Goal: Connect with others: Connect with others

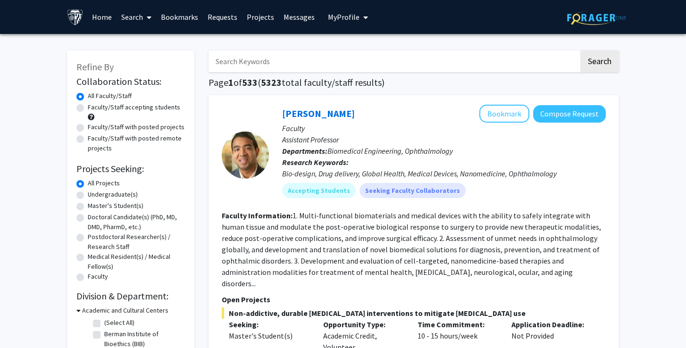
click at [347, 18] on span "My Profile" at bounding box center [344, 16] width 32 height 9
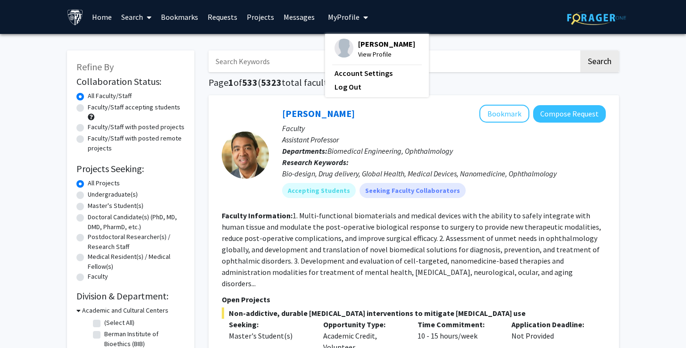
click at [363, 19] on icon "My profile dropdown to access profile and logout" at bounding box center [365, 18] width 5 height 8
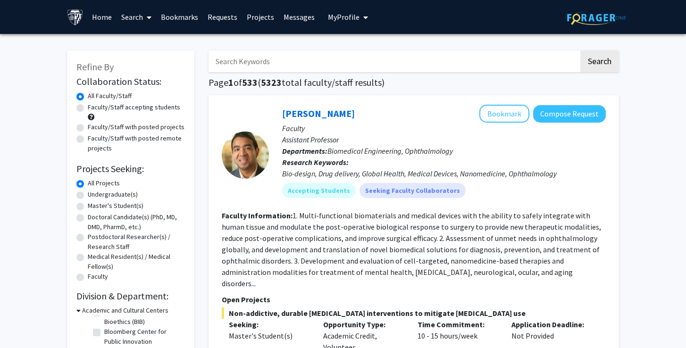
click at [135, 17] on link "Search" at bounding box center [136, 16] width 40 height 33
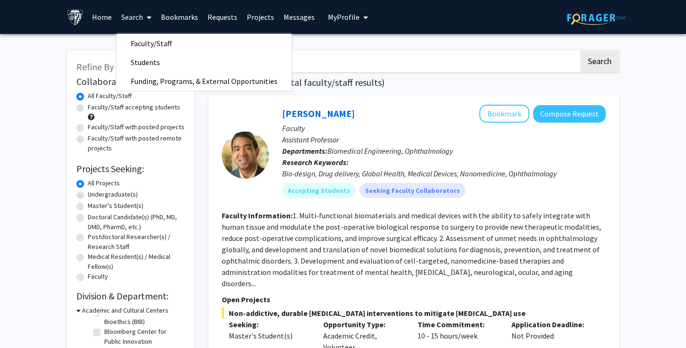
click at [107, 16] on link "Home" at bounding box center [101, 16] width 29 height 33
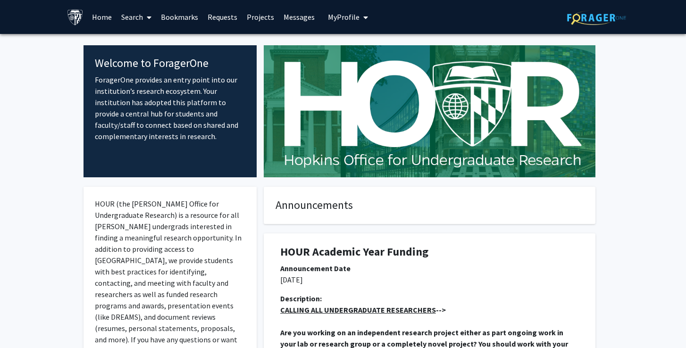
click at [174, 20] on link "Bookmarks" at bounding box center [179, 16] width 47 height 33
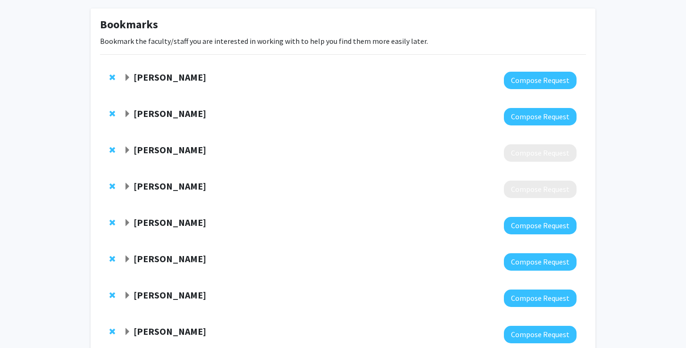
scroll to position [58, 0]
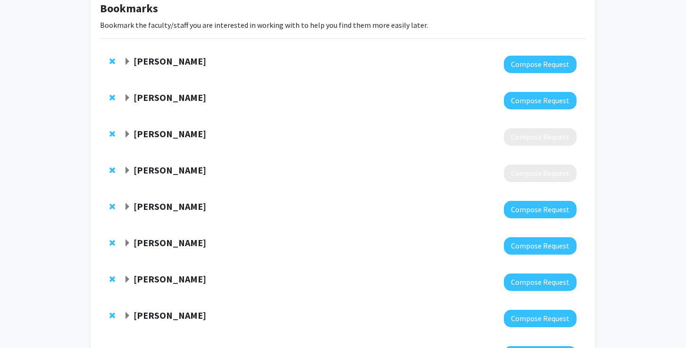
click at [132, 62] on div "[PERSON_NAME]" at bounding box center [226, 62] width 204 height 12
click at [131, 62] on div "[PERSON_NAME]" at bounding box center [226, 62] width 204 height 12
click at [125, 65] on span "Expand Shinuo Weng Bookmark" at bounding box center [128, 62] width 8 height 8
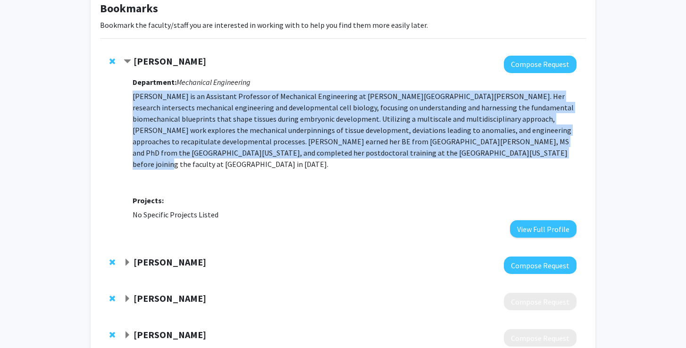
drag, startPoint x: 479, startPoint y: 153, endPoint x: 129, endPoint y: 99, distance: 354.0
click at [129, 99] on div "[PERSON_NAME] Compose Request Department: Mechanical Engineering [PERSON_NAME] …" at bounding box center [350, 147] width 453 height 182
click at [291, 150] on p "[PERSON_NAME] is an Assistant Professor of Mechanical Engineering at [PERSON_NA…" at bounding box center [354, 130] width 444 height 79
drag, startPoint x: 474, startPoint y: 153, endPoint x: 131, endPoint y: 97, distance: 347.8
click at [131, 97] on div "[PERSON_NAME] Compose Request Department: Mechanical Engineering [PERSON_NAME] …" at bounding box center [350, 147] width 453 height 182
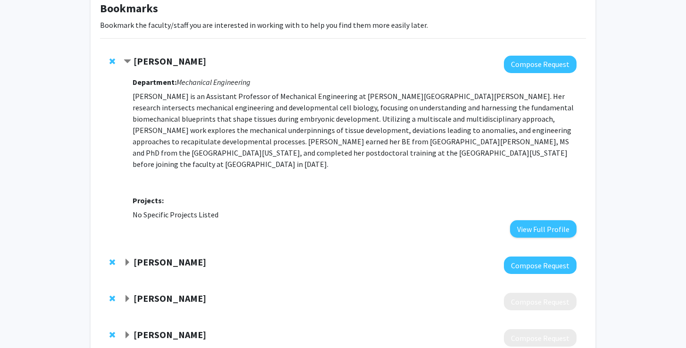
click at [489, 154] on p "[PERSON_NAME] is an Assistant Professor of Mechanical Engineering at [PERSON_NA…" at bounding box center [354, 130] width 444 height 79
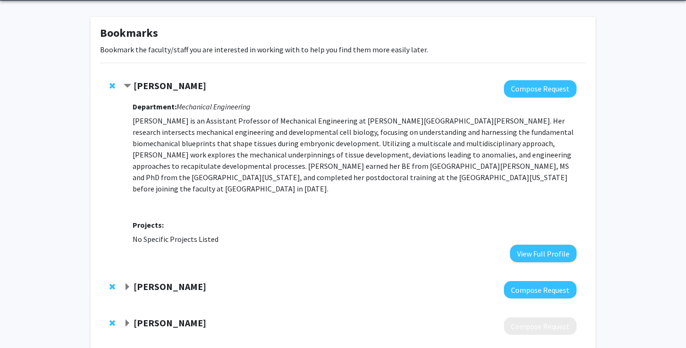
scroll to position [31, 0]
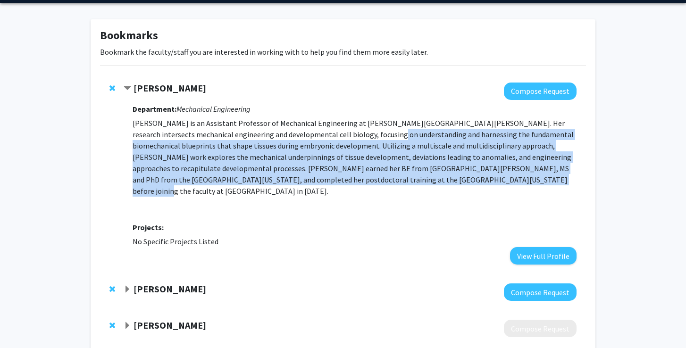
drag, startPoint x: 476, startPoint y: 181, endPoint x: 372, endPoint y: 135, distance: 114.2
click at [372, 135] on p "[PERSON_NAME] is an Assistant Professor of Mechanical Engineering at [PERSON_NA…" at bounding box center [354, 156] width 444 height 79
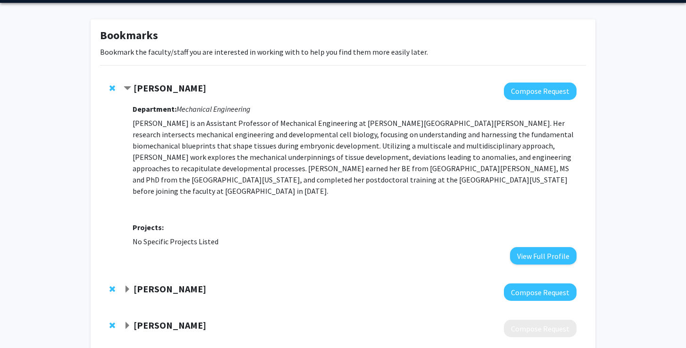
click at [391, 139] on p "[PERSON_NAME] is an Assistant Professor of Mechanical Engineering at [PERSON_NA…" at bounding box center [354, 156] width 444 height 79
drag, startPoint x: 411, startPoint y: 135, endPoint x: 348, endPoint y: 111, distance: 66.7
click at [348, 111] on div "Department: Mechanical Engineering [PERSON_NAME] is an Assistant Professor of M…" at bounding box center [354, 182] width 444 height 165
click at [401, 126] on p "[PERSON_NAME] is an Assistant Professor of Mechanical Engineering at [PERSON_NA…" at bounding box center [354, 156] width 444 height 79
drag, startPoint x: 401, startPoint y: 133, endPoint x: 384, endPoint y: 133, distance: 17.0
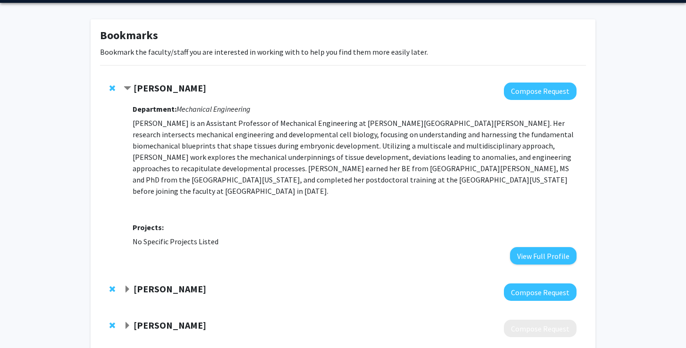
click at [401, 133] on p "[PERSON_NAME] is an Assistant Professor of Mechanical Engineering at [PERSON_NA…" at bounding box center [354, 156] width 444 height 79
click at [298, 122] on p "[PERSON_NAME] is an Assistant Professor of Mechanical Engineering at [PERSON_NA…" at bounding box center [354, 156] width 444 height 79
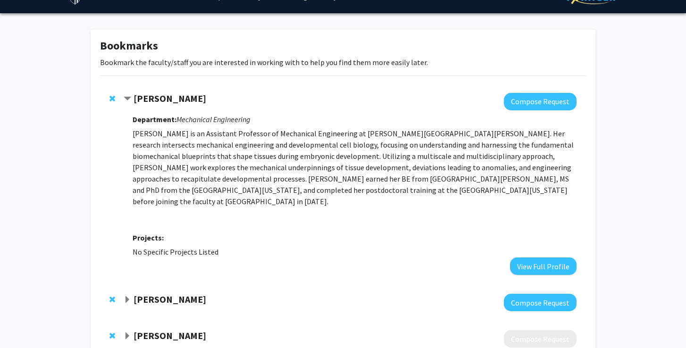
scroll to position [22, 0]
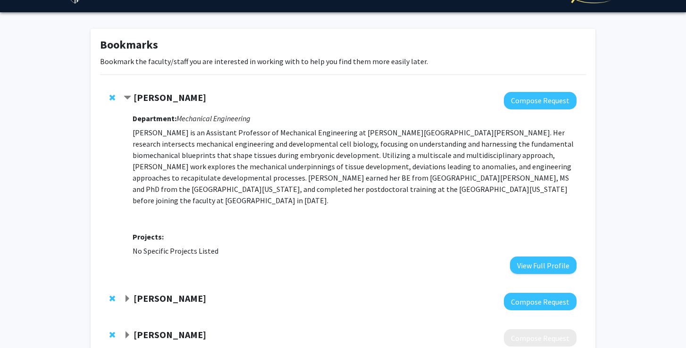
click at [161, 100] on strong "[PERSON_NAME]" at bounding box center [169, 97] width 73 height 12
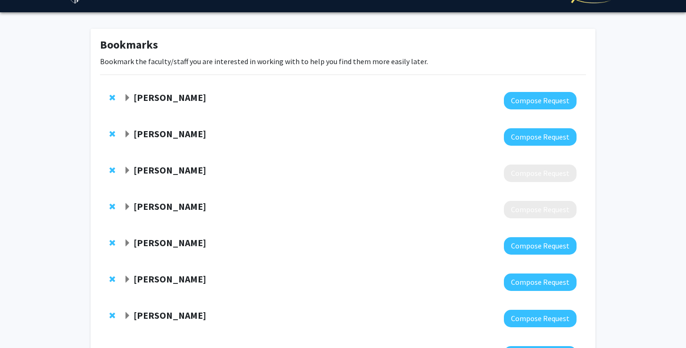
click at [161, 100] on strong "[PERSON_NAME]" at bounding box center [169, 97] width 73 height 12
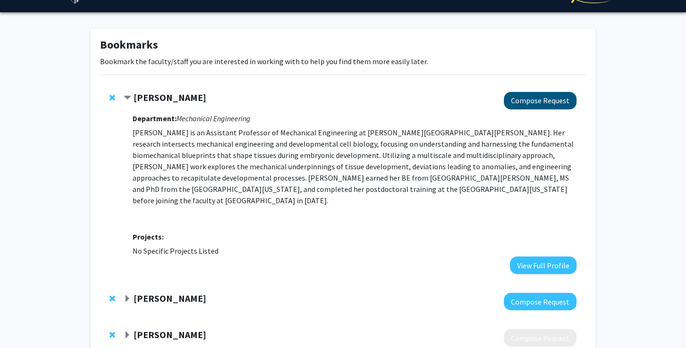
click at [532, 98] on button "Compose Request" at bounding box center [540, 100] width 73 height 17
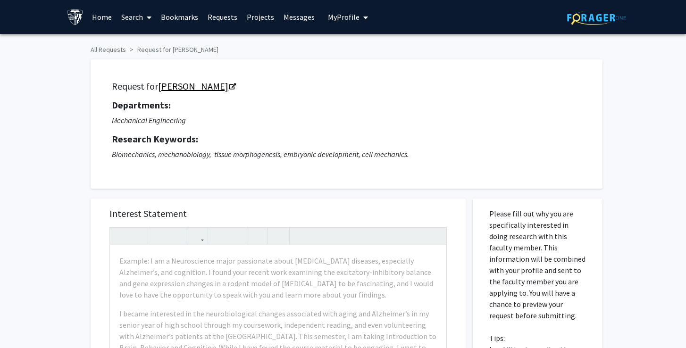
click at [229, 87] on icon "Opens in a new tab" at bounding box center [232, 87] width 7 height 6
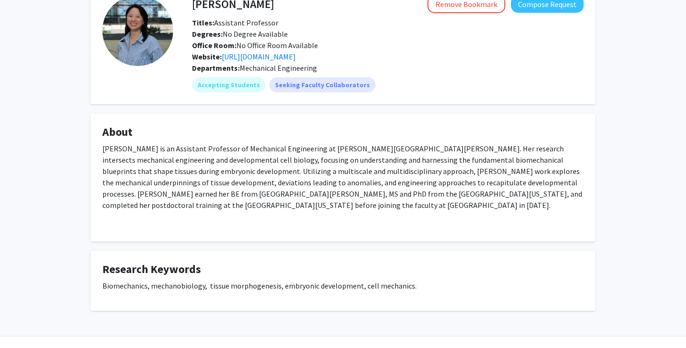
scroll to position [55, 0]
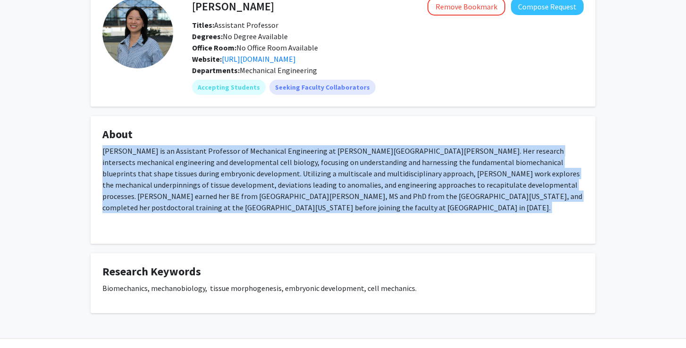
drag, startPoint x: 243, startPoint y: 216, endPoint x: 97, endPoint y: 153, distance: 159.2
click at [97, 153] on fg-card "About [PERSON_NAME] is an Assistant Professor of Mechanical Engineering at [PER…" at bounding box center [343, 180] width 504 height 128
copy div "[PERSON_NAME] is an Assistant Professor of Mechanical Engineering at [PERSON_NA…"
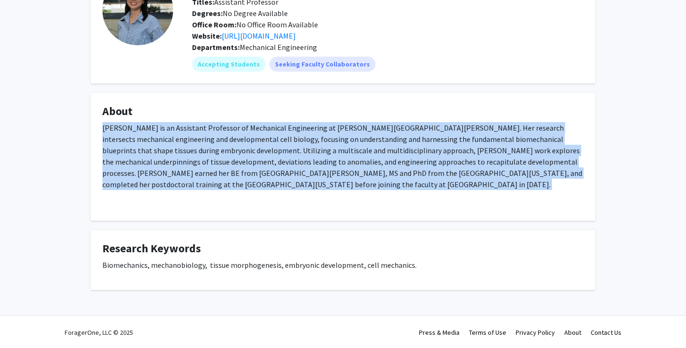
scroll to position [80, 0]
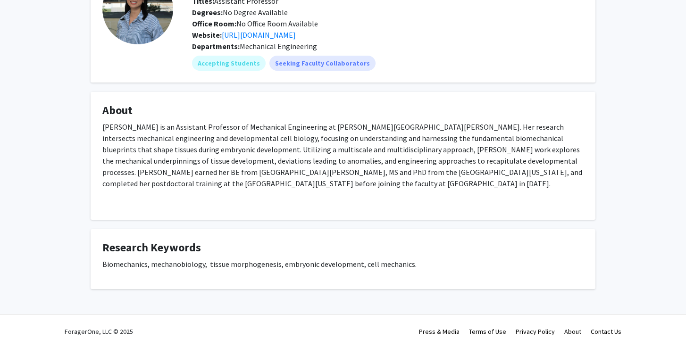
click at [364, 132] on p "[PERSON_NAME] is an Assistant Professor of Mechanical Engineering at [PERSON_NA…" at bounding box center [342, 155] width 481 height 68
